Goal: Navigation & Orientation: Find specific page/section

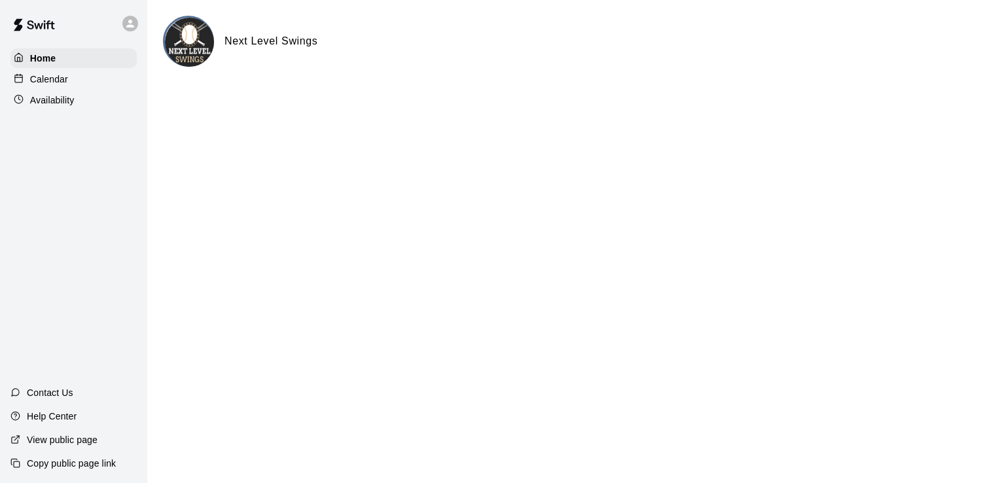
click at [47, 75] on p "Calendar" at bounding box center [49, 79] width 38 height 13
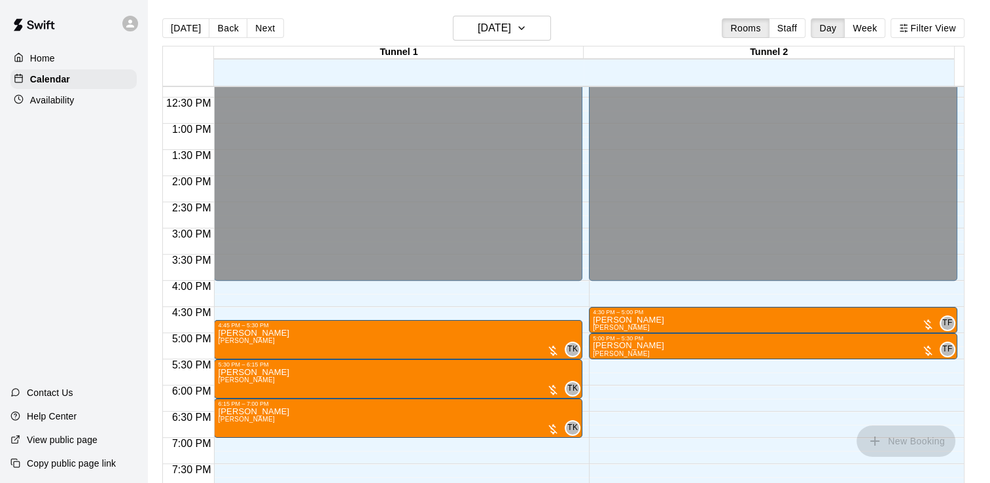
scroll to position [583, 0]
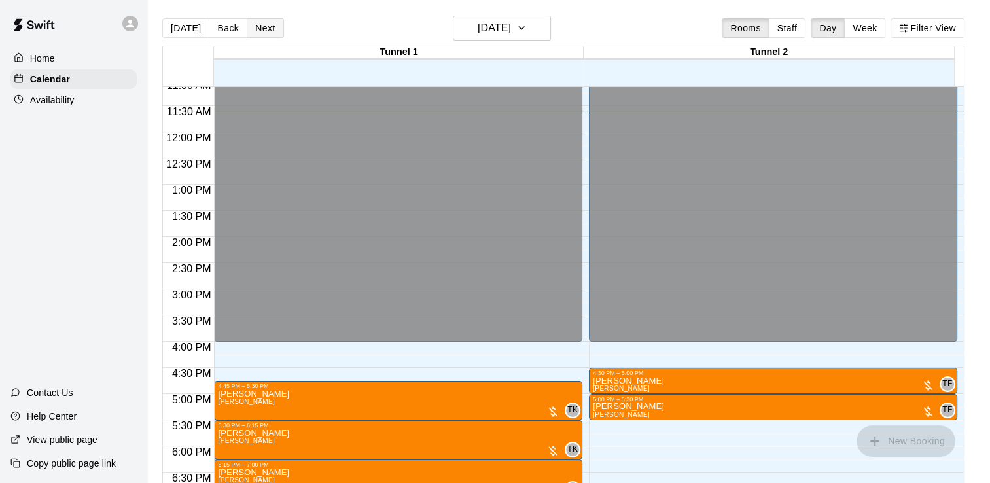
click at [251, 32] on button "Next" at bounding box center [265, 28] width 37 height 20
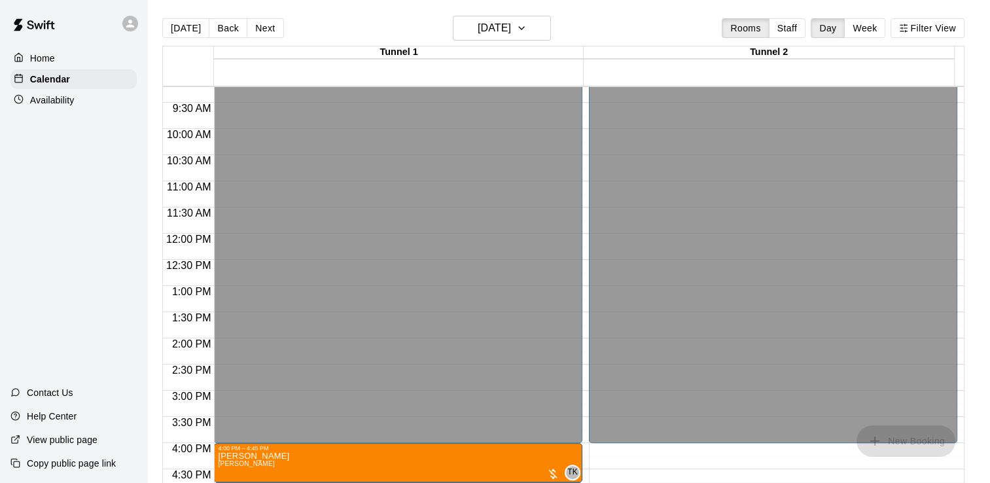
scroll to position [452, 0]
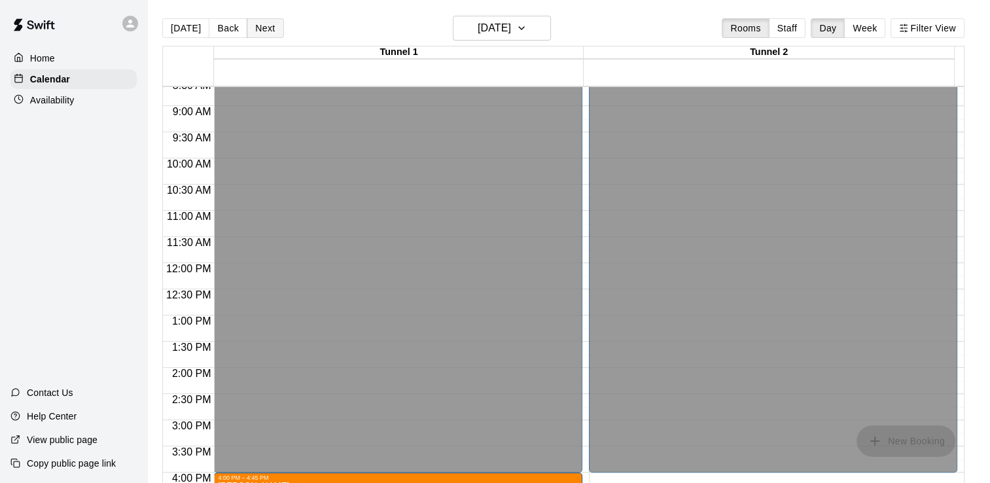
click at [263, 27] on button "Next" at bounding box center [265, 28] width 37 height 20
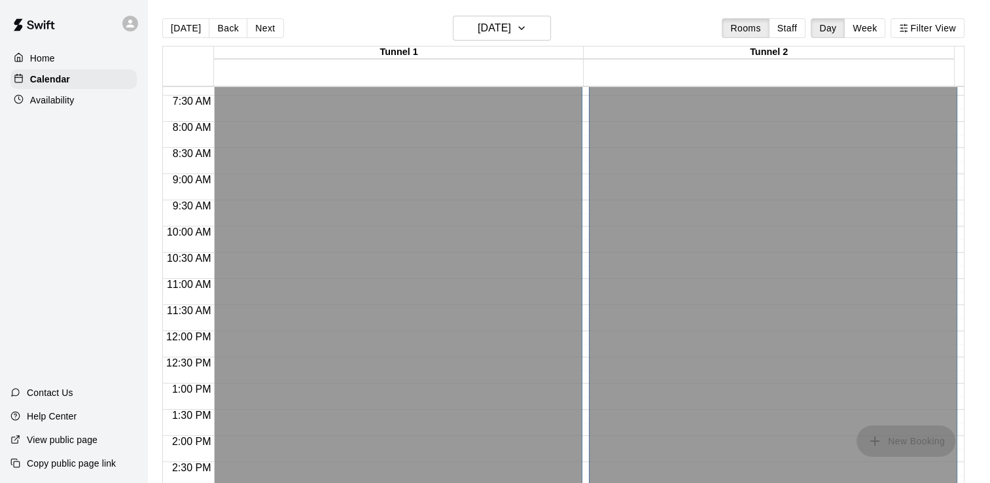
scroll to position [321, 0]
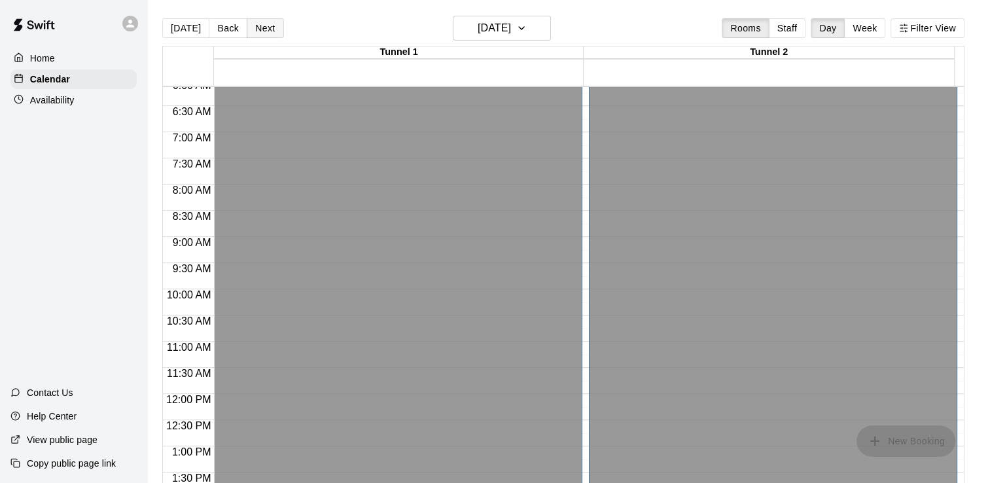
click at [247, 22] on button "Next" at bounding box center [265, 28] width 37 height 20
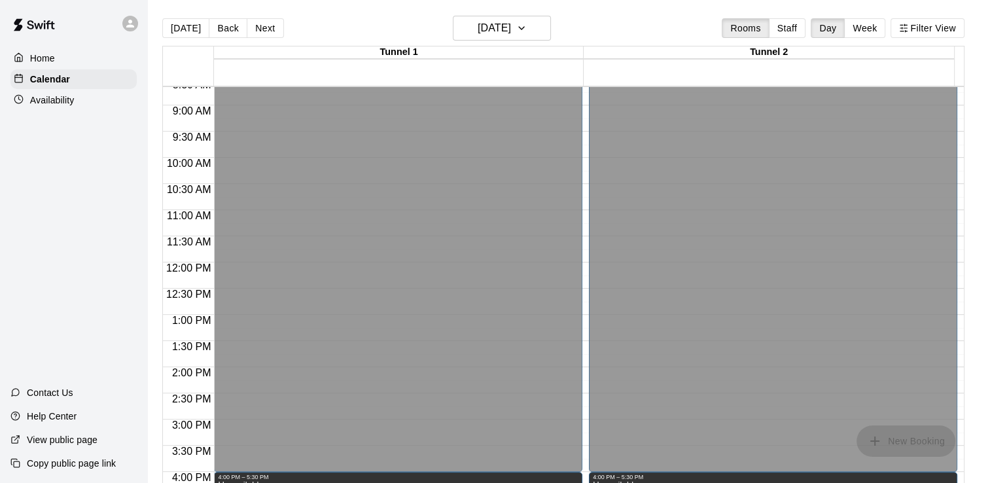
scroll to position [452, 0]
click at [41, 102] on p "Availability" at bounding box center [52, 100] width 44 height 13
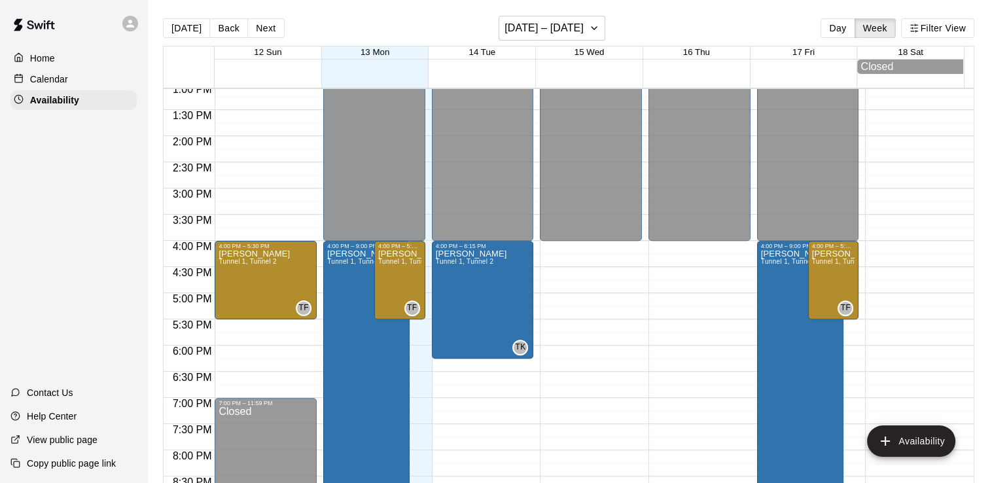
scroll to position [652, 0]
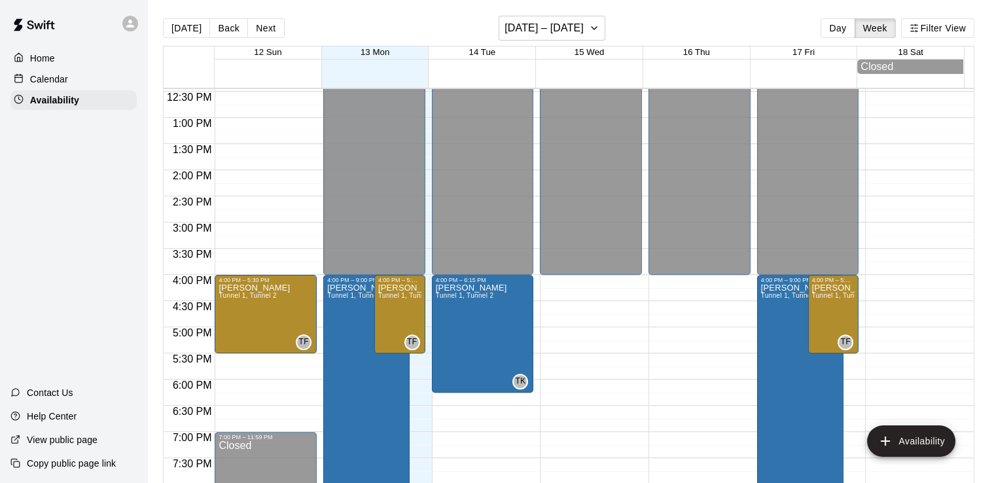
click at [56, 82] on p "Calendar" at bounding box center [49, 79] width 38 height 13
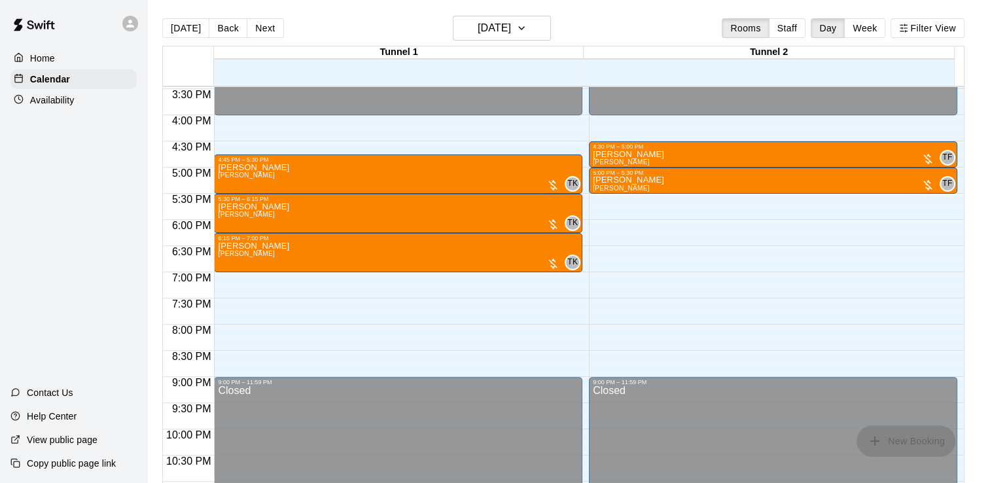
scroll to position [816, 0]
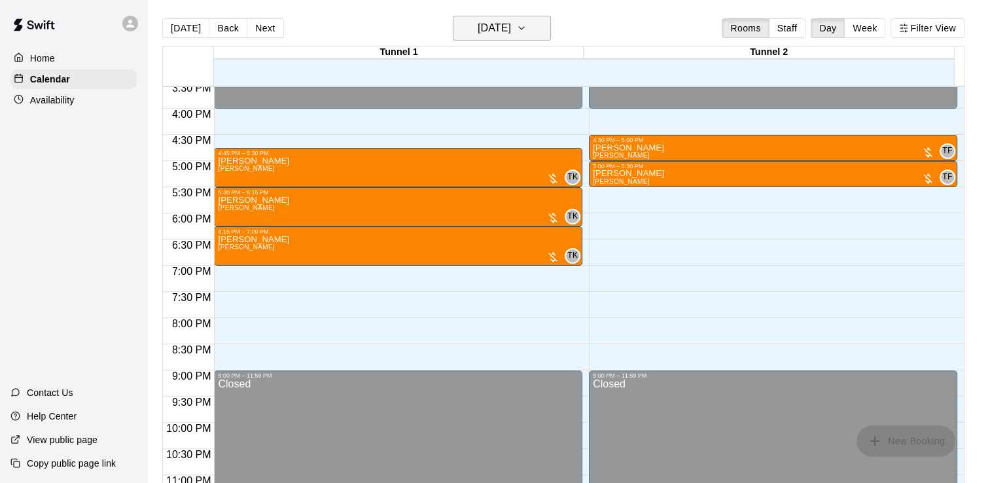
click at [511, 29] on h6 "[DATE]" at bounding box center [494, 28] width 33 height 18
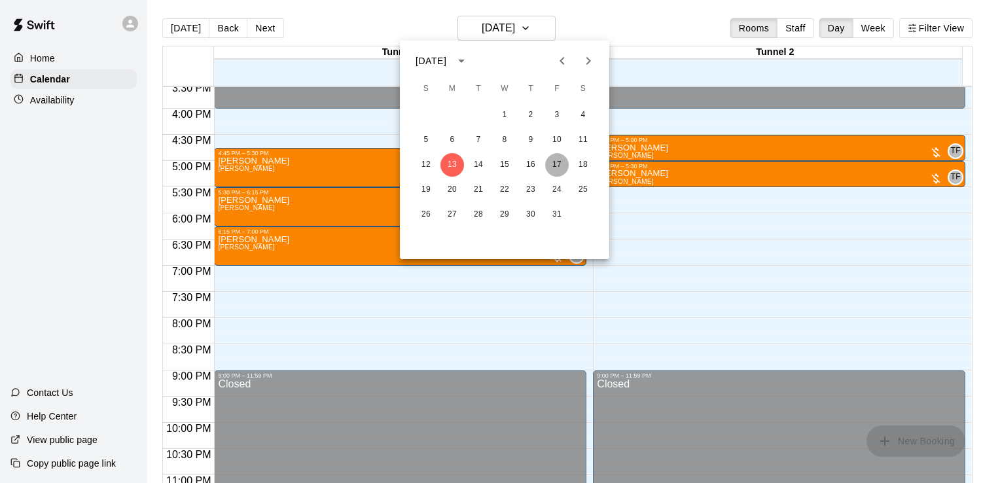
click at [557, 164] on button "17" at bounding box center [557, 165] width 24 height 24
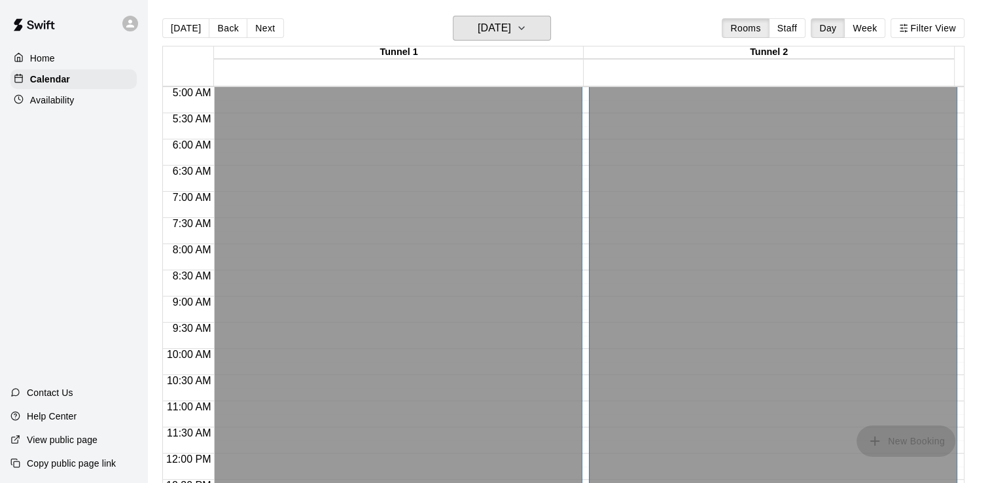
scroll to position [190, 0]
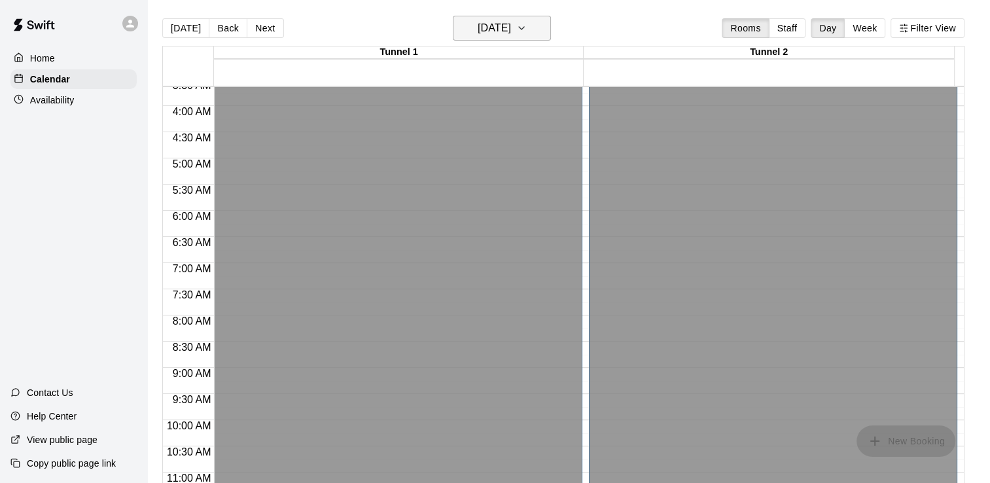
click at [511, 24] on h6 "[DATE]" at bounding box center [494, 28] width 33 height 18
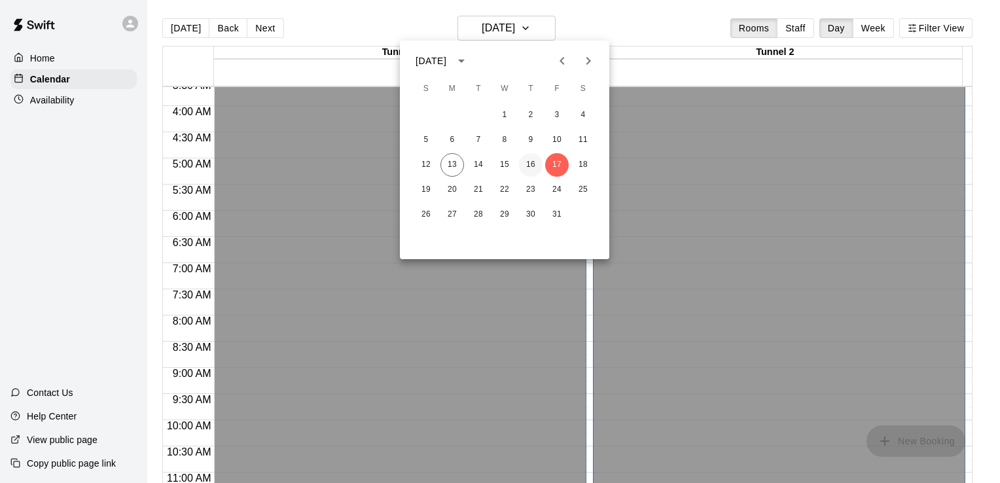
click at [531, 164] on button "16" at bounding box center [531, 165] width 24 height 24
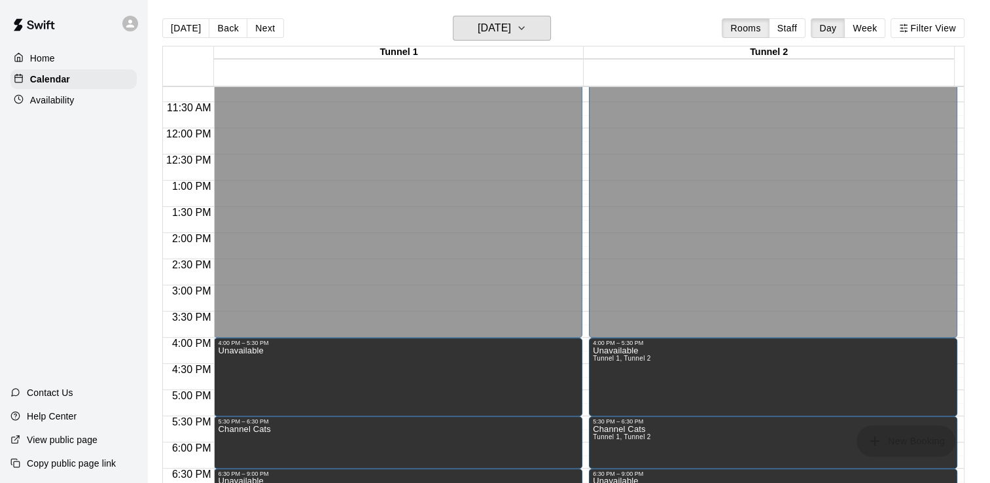
scroll to position [583, 0]
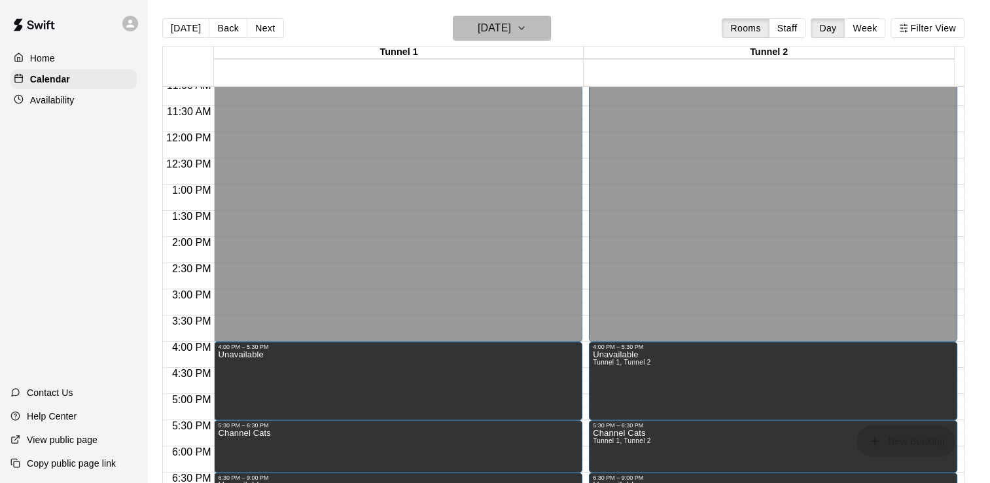
click at [483, 27] on h6 "[DATE]" at bounding box center [494, 28] width 33 height 18
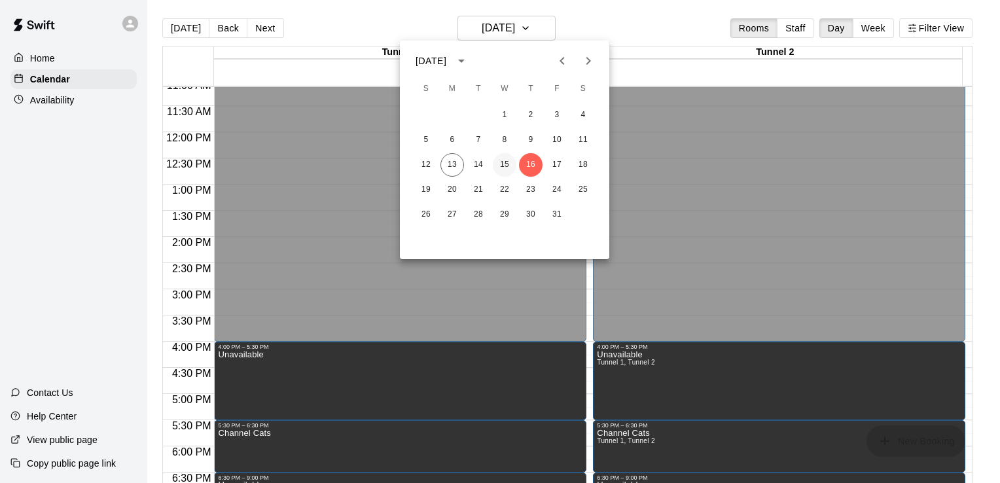
click at [506, 164] on button "15" at bounding box center [505, 165] width 24 height 24
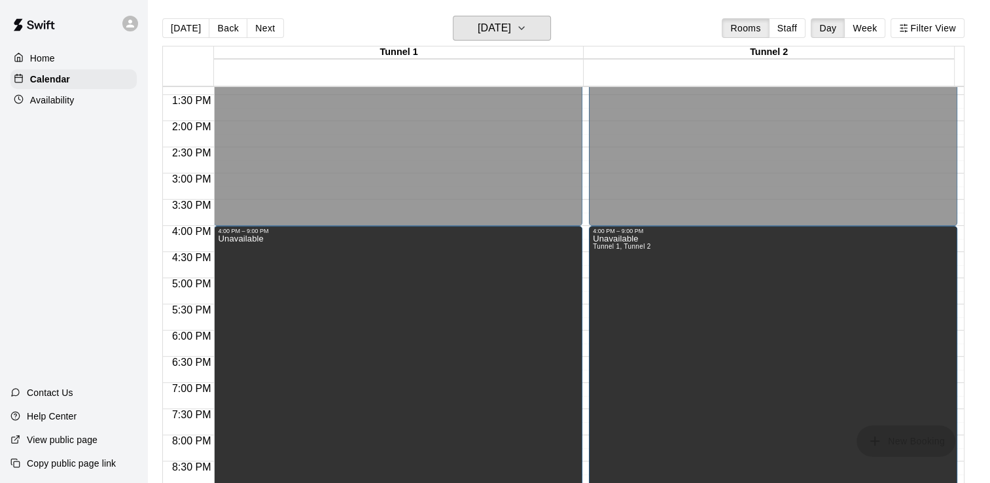
scroll to position [714, 0]
